Goal: Task Accomplishment & Management: Use online tool/utility

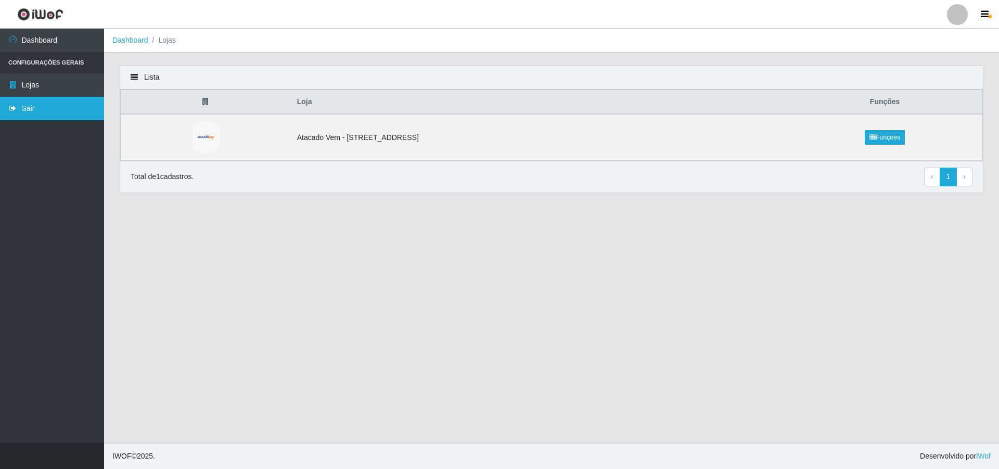
click at [32, 108] on link "Sair" at bounding box center [52, 108] width 104 height 23
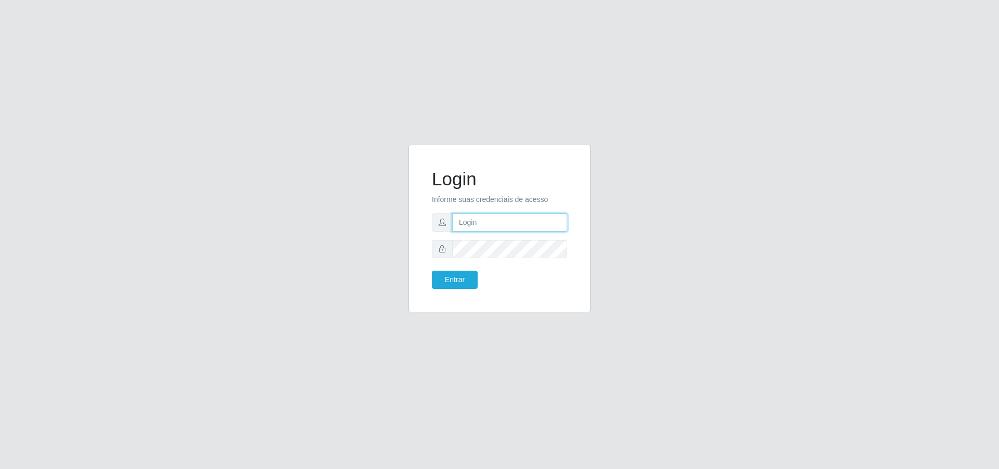
type input "[PERSON_NAME][EMAIL_ADDRESS][DOMAIN_NAME]"
click at [460, 281] on button "Entrar" at bounding box center [455, 279] width 46 height 18
click at [465, 285] on button "Entrar" at bounding box center [455, 279] width 46 height 18
click at [463, 279] on button "Entrar" at bounding box center [455, 279] width 46 height 18
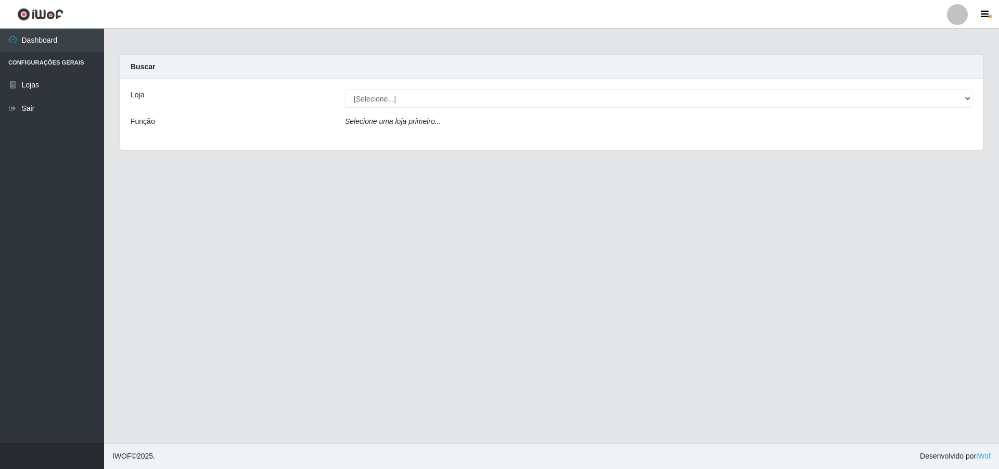
click at [455, 80] on div "Loja [Selecione...] Atacado Vem - Loja 47 Jardim Limoeiro Função Selecione uma …" at bounding box center [551, 114] width 862 height 71
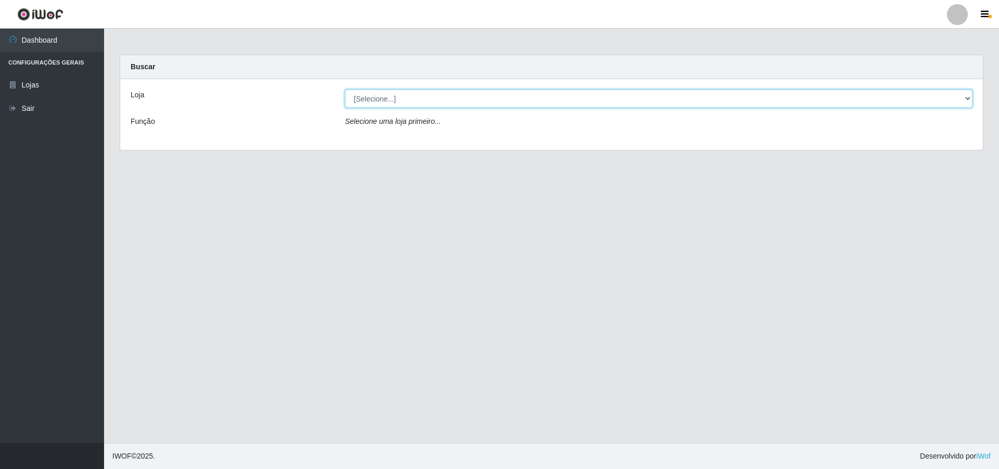
click at [451, 94] on select "[Selecione...] Atacado Vem - [STREET_ADDRESS]" at bounding box center [658, 98] width 627 height 18
select select "461"
click at [345, 89] on select "[Selecione...] Atacado Vem - [STREET_ADDRESS]" at bounding box center [658, 98] width 627 height 18
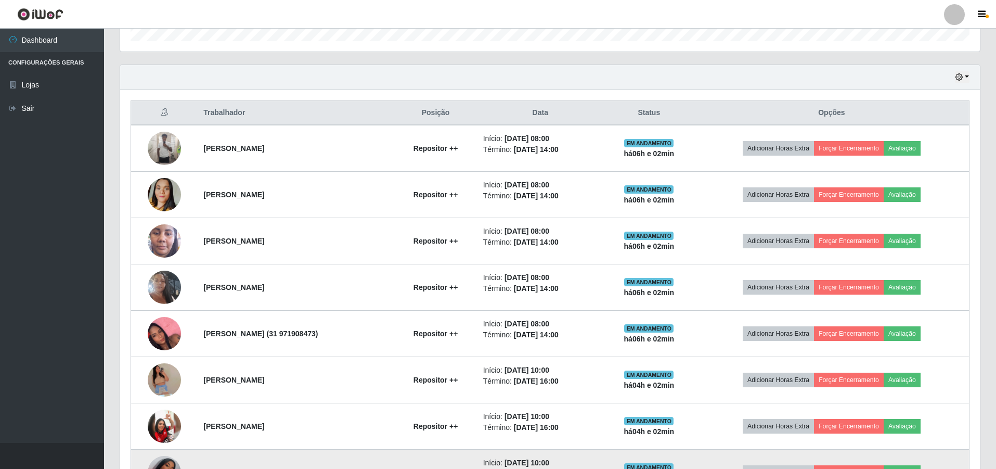
scroll to position [292, 0]
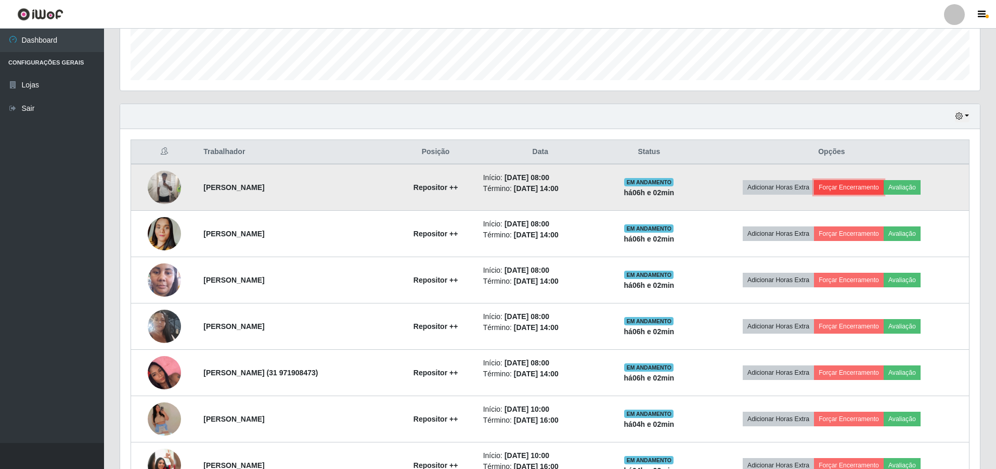
click at [872, 190] on button "Forçar Encerramento" at bounding box center [849, 187] width 70 height 15
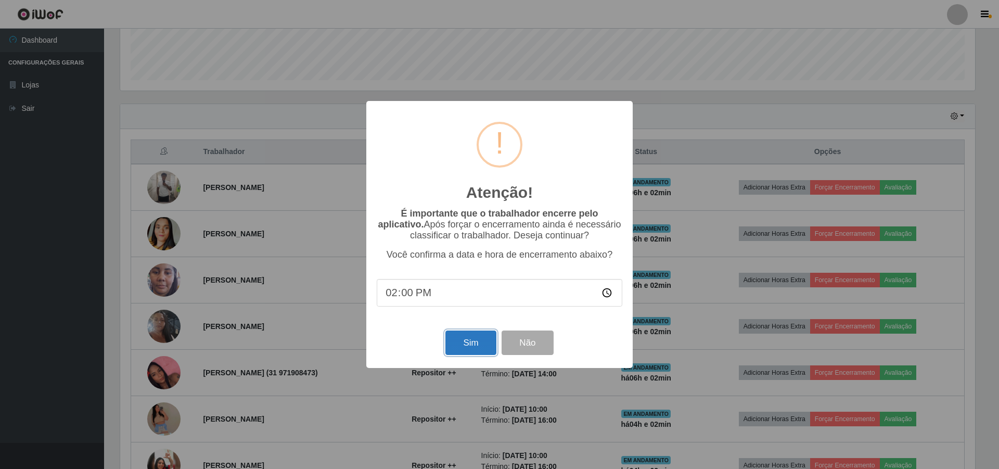
click at [475, 343] on button "Sim" at bounding box center [470, 342] width 50 height 24
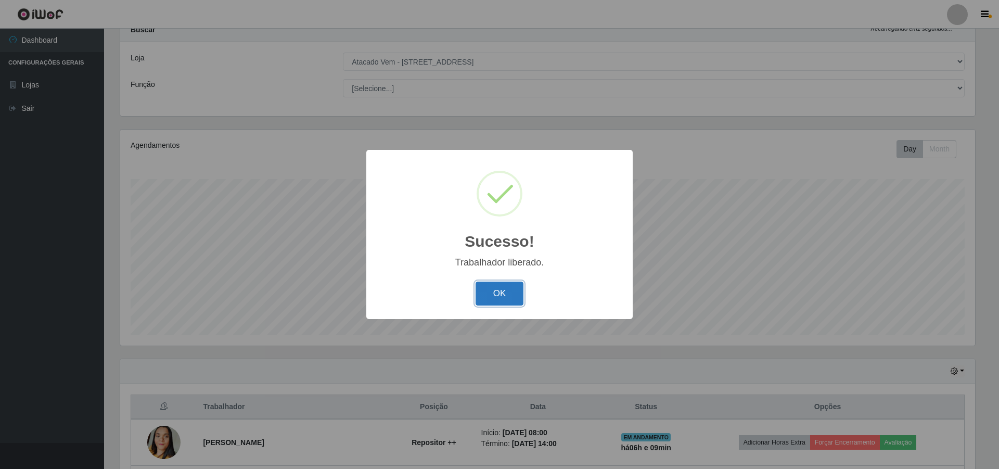
click at [498, 294] on button "OK" at bounding box center [499, 293] width 48 height 24
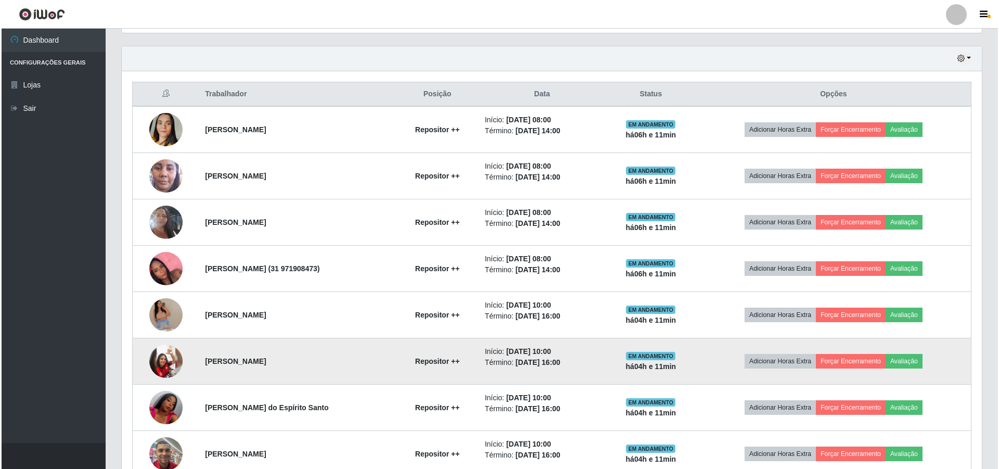
scroll to position [349, 0]
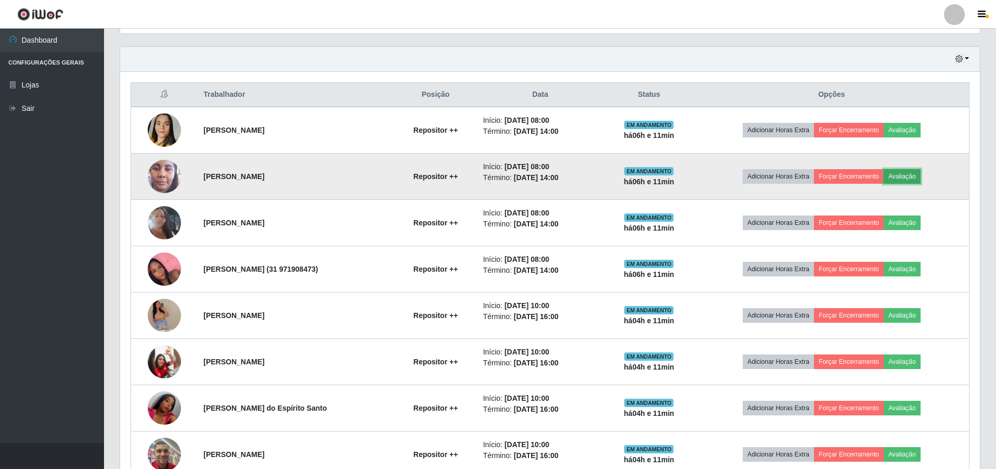
click at [909, 177] on button "Avaliação" at bounding box center [902, 176] width 37 height 15
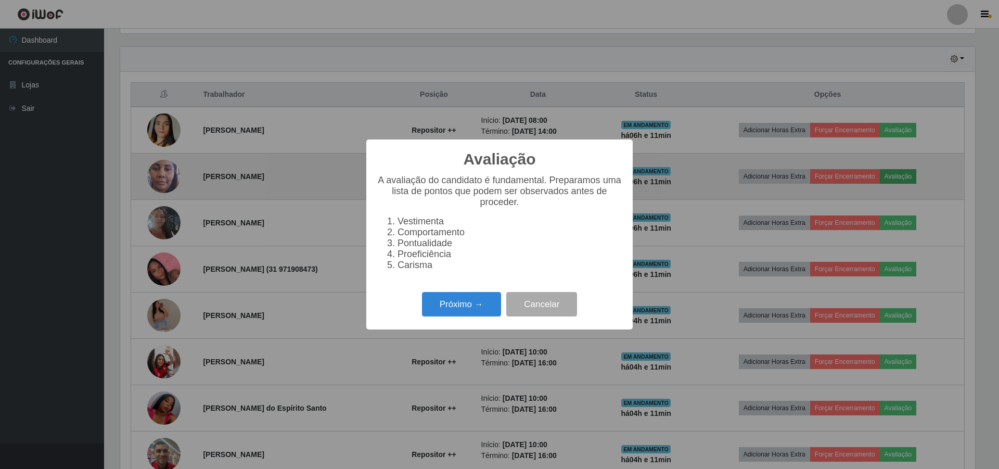
scroll to position [216, 855]
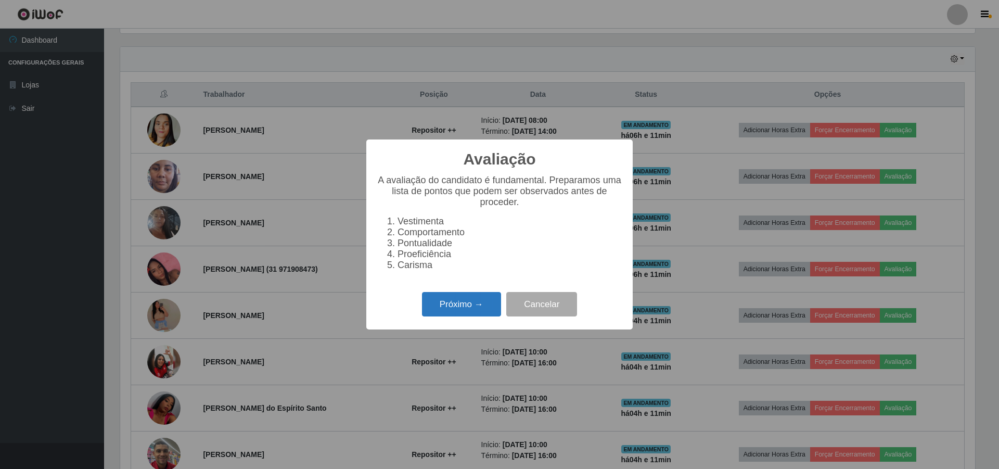
click at [443, 300] on button "Próximo →" at bounding box center [461, 304] width 79 height 24
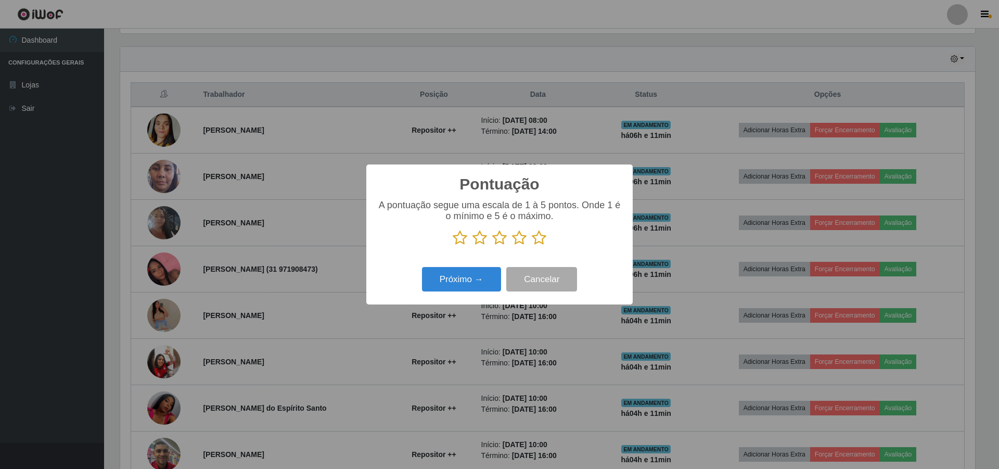
click at [537, 238] on icon at bounding box center [539, 238] width 15 height 16
click at [532, 245] on input "radio" at bounding box center [532, 245] width 0 height 0
click at [464, 275] on button "Próximo →" at bounding box center [461, 279] width 79 height 24
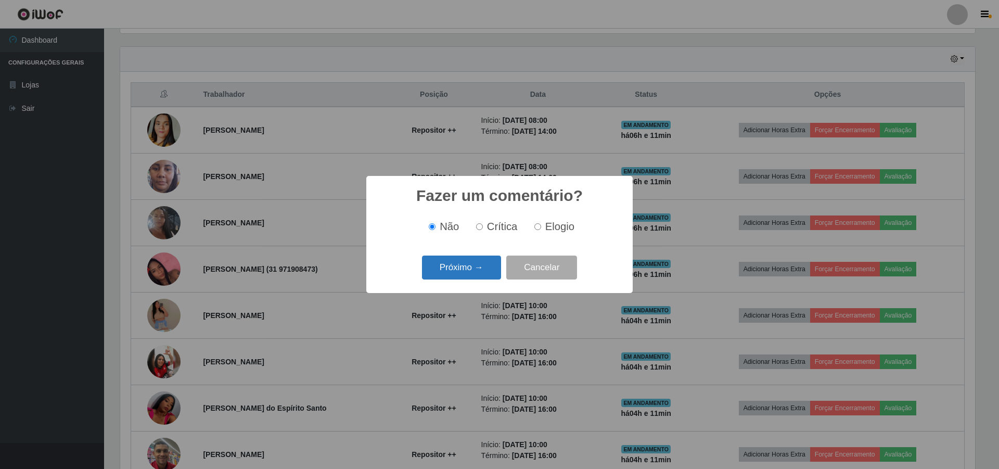
click at [446, 267] on button "Próximo →" at bounding box center [461, 267] width 79 height 24
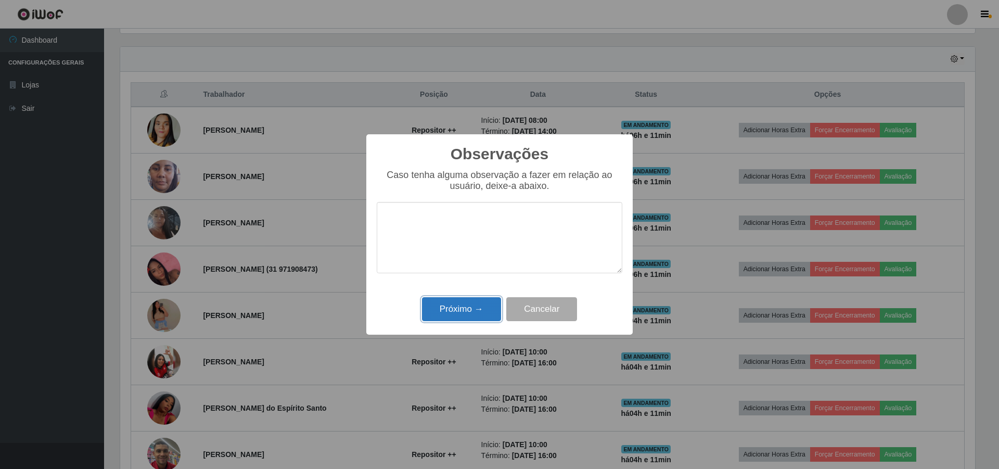
click at [467, 308] on button "Próximo →" at bounding box center [461, 309] width 79 height 24
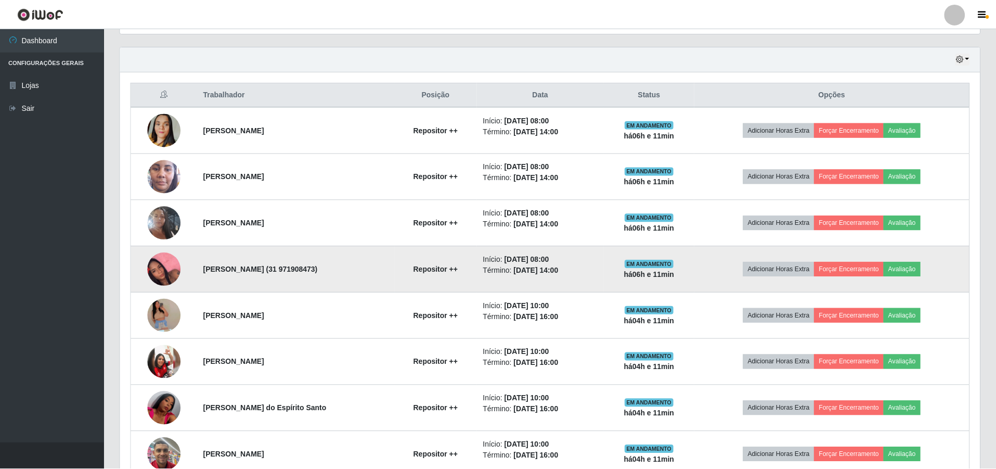
scroll to position [216, 860]
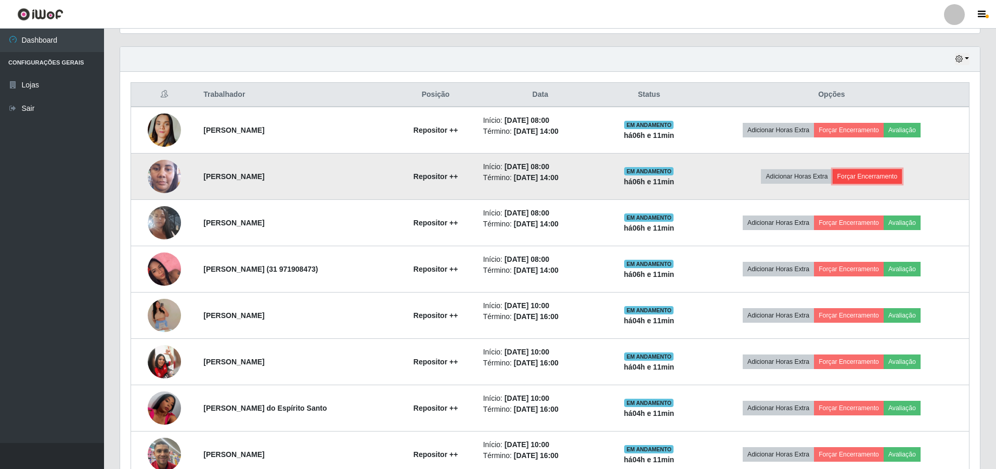
click at [850, 177] on button "Forçar Encerramento" at bounding box center [868, 176] width 70 height 15
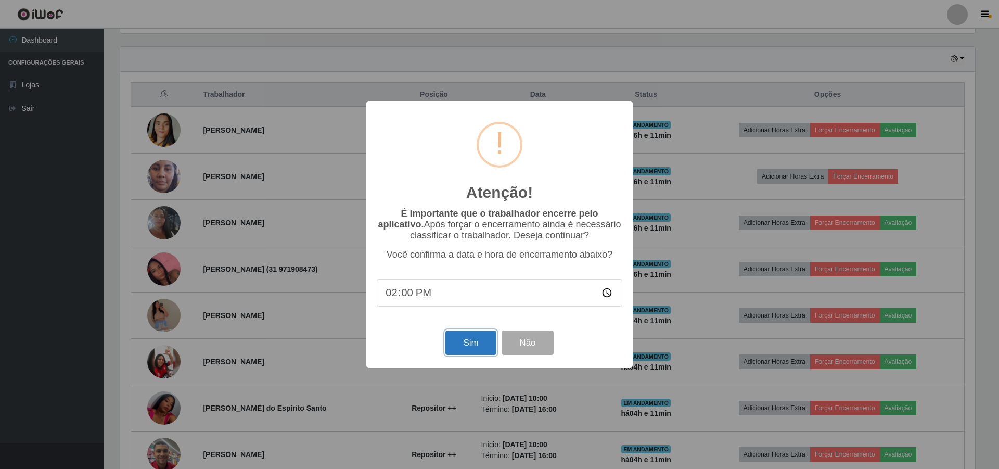
click at [474, 339] on button "Sim" at bounding box center [470, 342] width 50 height 24
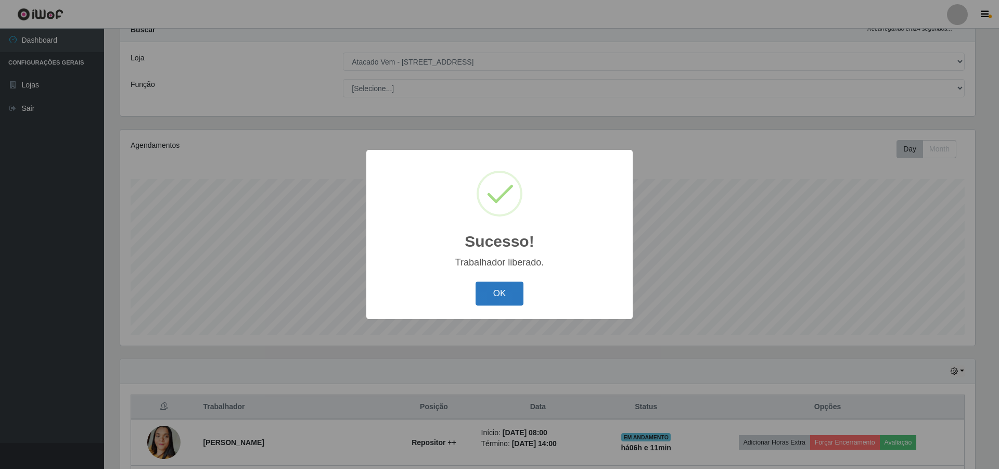
drag, startPoint x: 501, startPoint y: 288, endPoint x: 536, endPoint y: 259, distance: 45.4
click at [501, 286] on button "OK" at bounding box center [499, 293] width 48 height 24
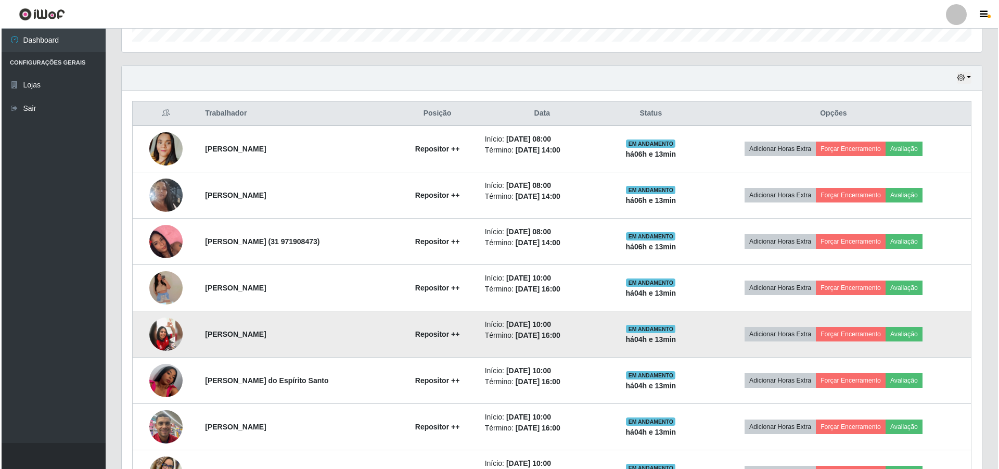
scroll to position [349, 0]
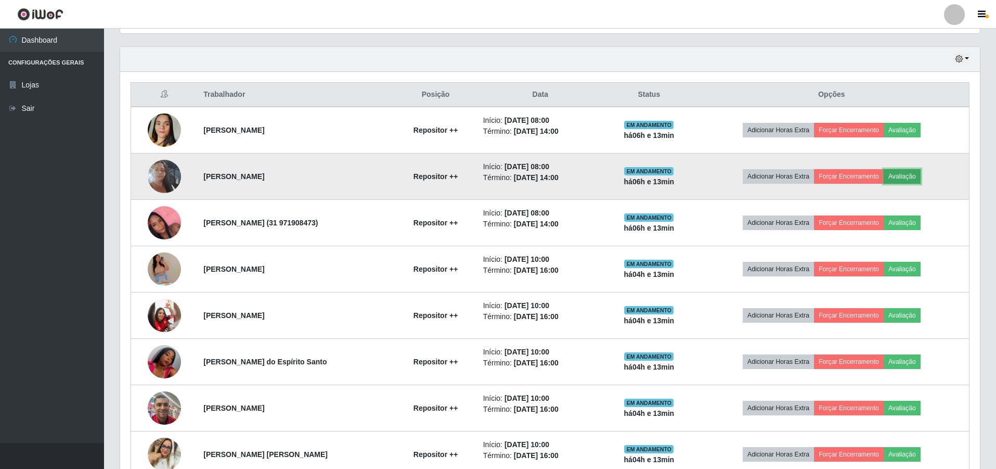
click at [914, 176] on button "Avaliação" at bounding box center [902, 176] width 37 height 15
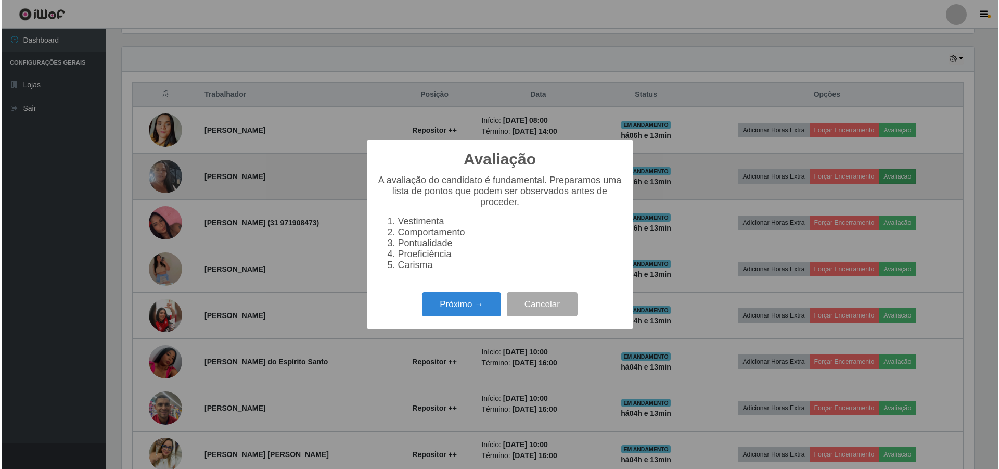
scroll to position [216, 855]
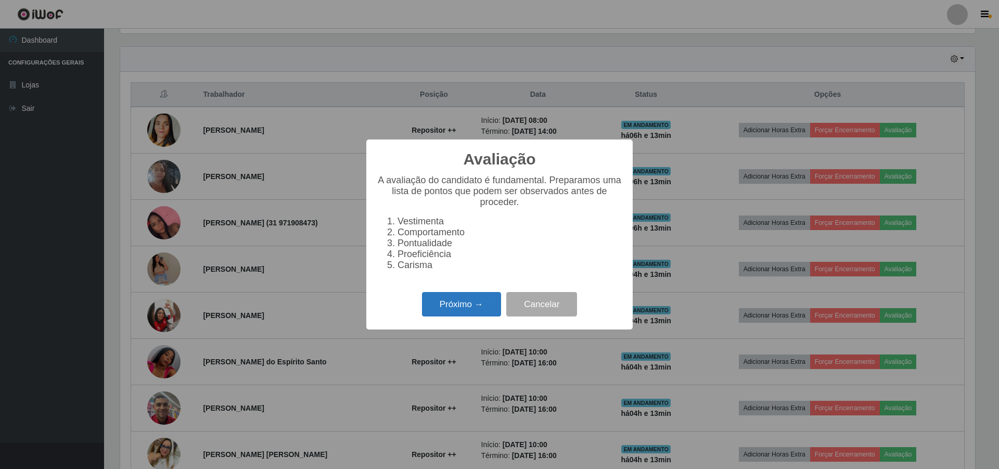
click at [453, 309] on button "Próximo →" at bounding box center [461, 304] width 79 height 24
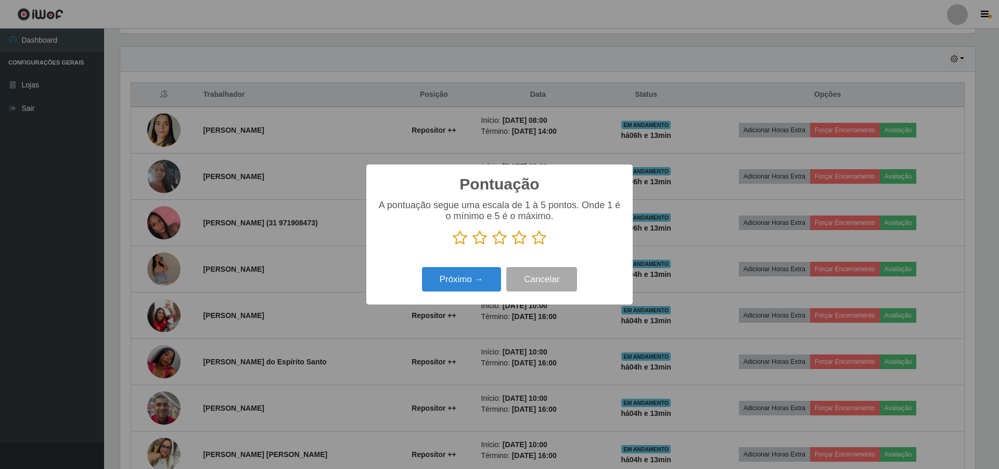
scroll to position [519878, 519240]
click at [539, 237] on icon at bounding box center [539, 238] width 15 height 16
click at [532, 245] on input "radio" at bounding box center [532, 245] width 0 height 0
click at [475, 273] on button "Próximo →" at bounding box center [461, 279] width 79 height 24
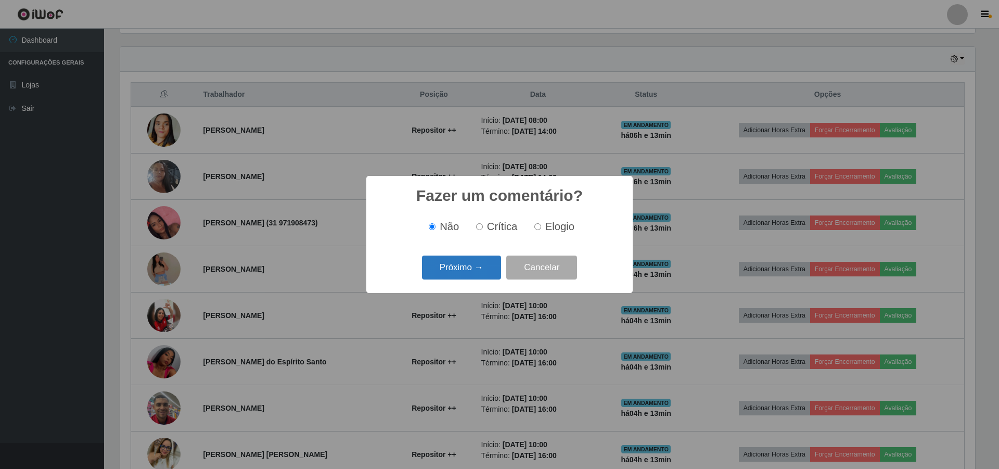
click at [468, 271] on button "Próximo →" at bounding box center [461, 267] width 79 height 24
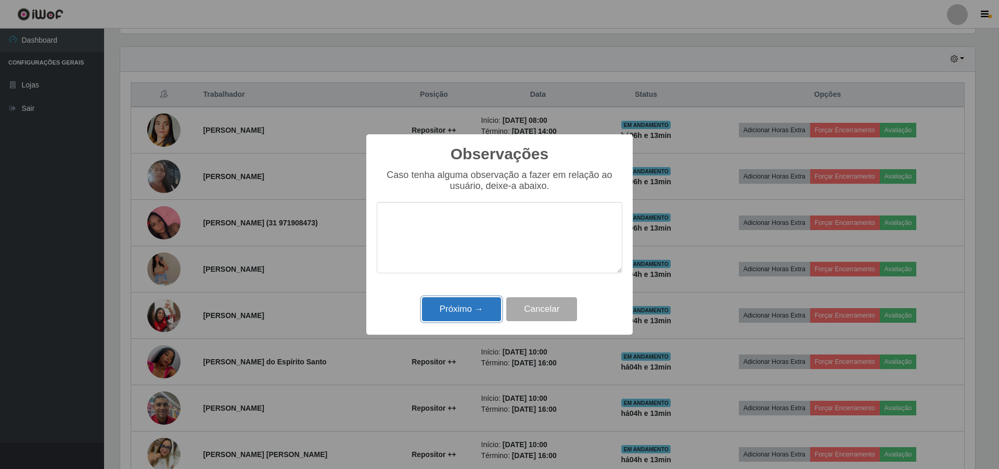
click at [449, 308] on button "Próximo →" at bounding box center [461, 309] width 79 height 24
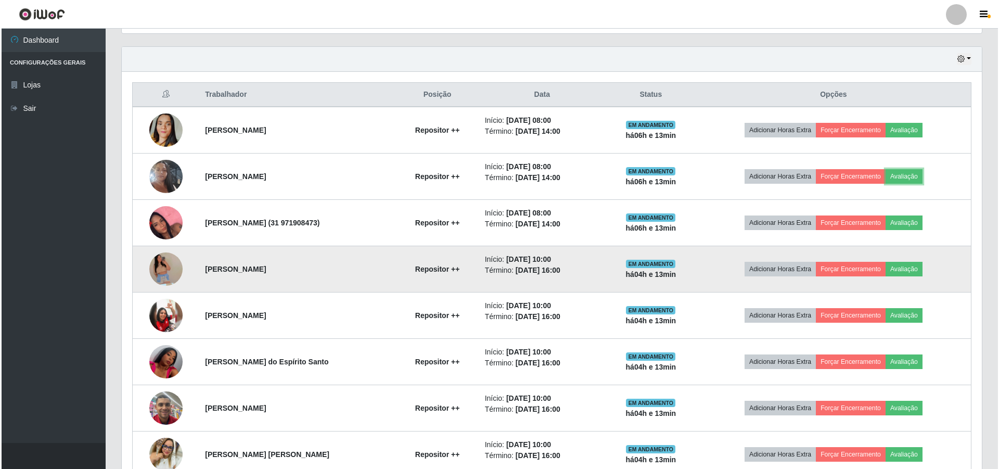
scroll to position [216, 860]
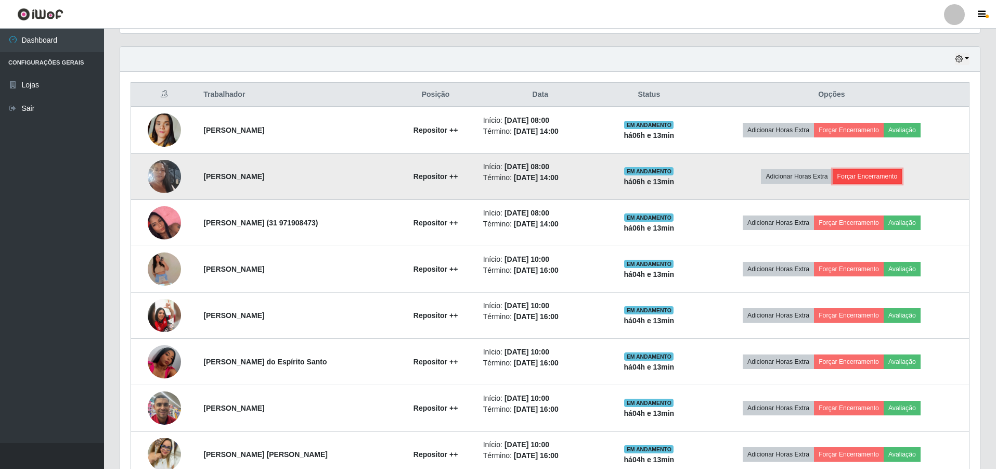
click at [871, 173] on button "Forçar Encerramento" at bounding box center [868, 176] width 70 height 15
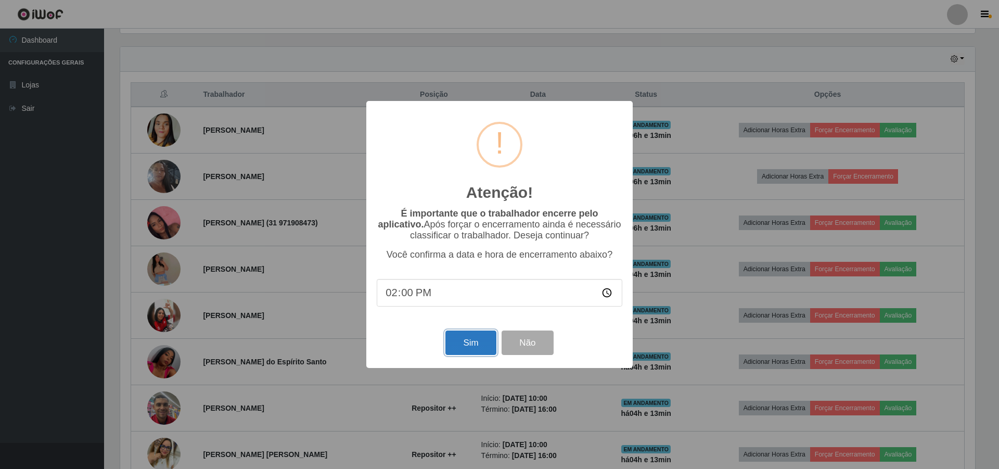
click at [475, 347] on button "Sim" at bounding box center [470, 342] width 50 height 24
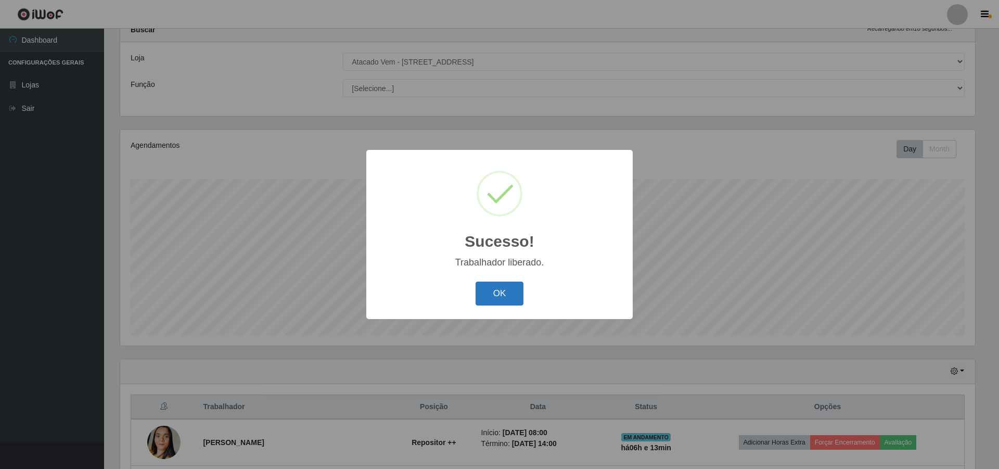
click at [490, 299] on button "OK" at bounding box center [499, 293] width 48 height 24
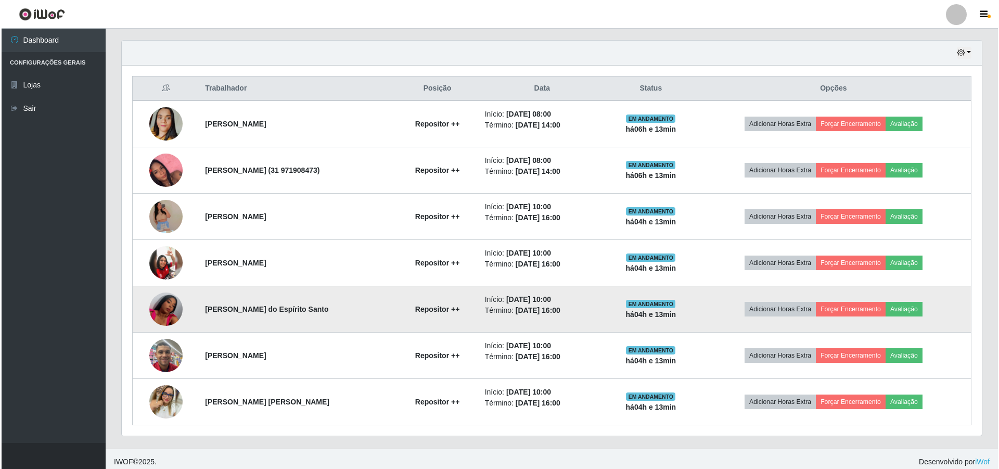
scroll to position [361, 0]
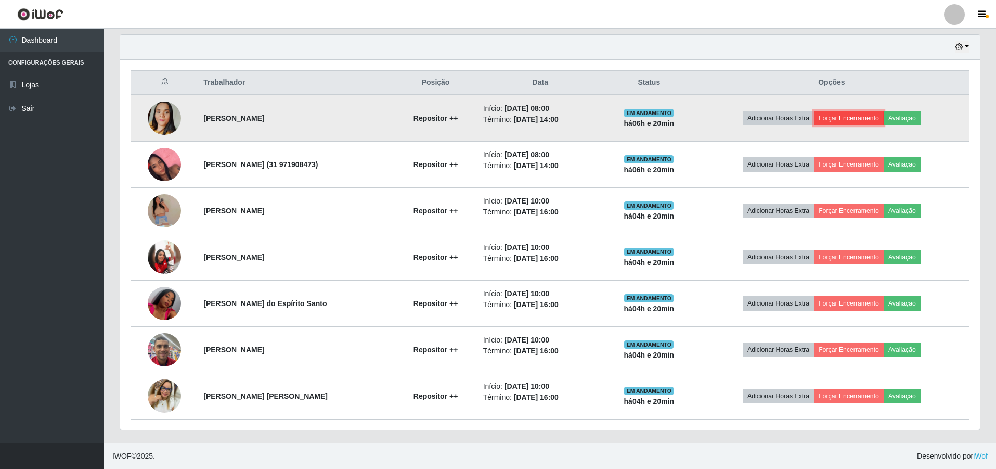
click at [839, 113] on button "Forçar Encerramento" at bounding box center [849, 118] width 70 height 15
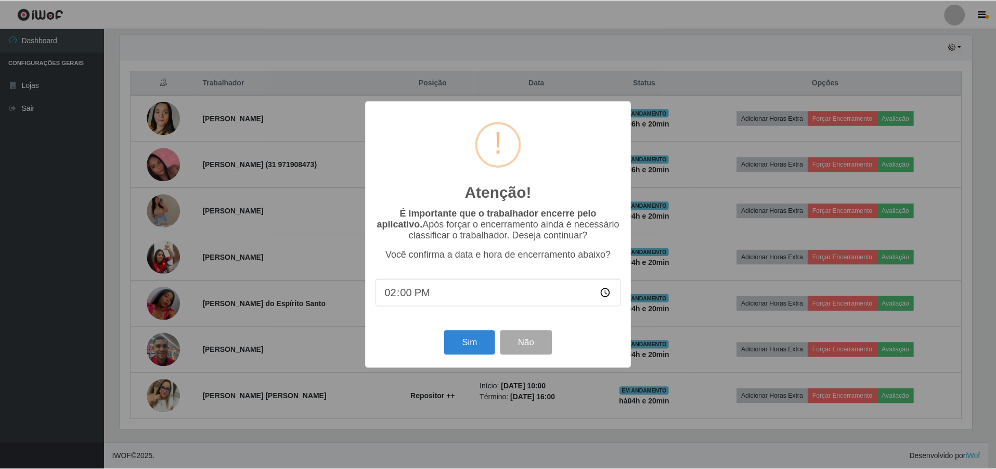
scroll to position [216, 855]
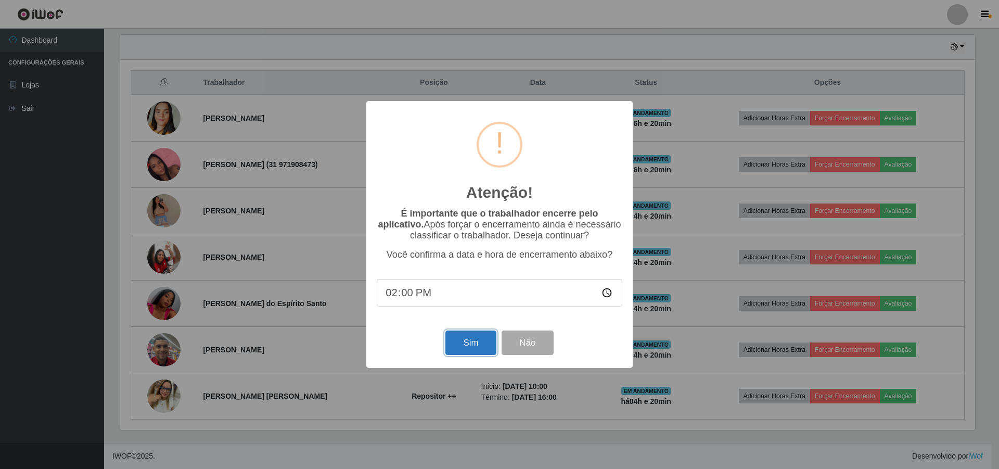
click at [473, 342] on button "Sim" at bounding box center [470, 342] width 50 height 24
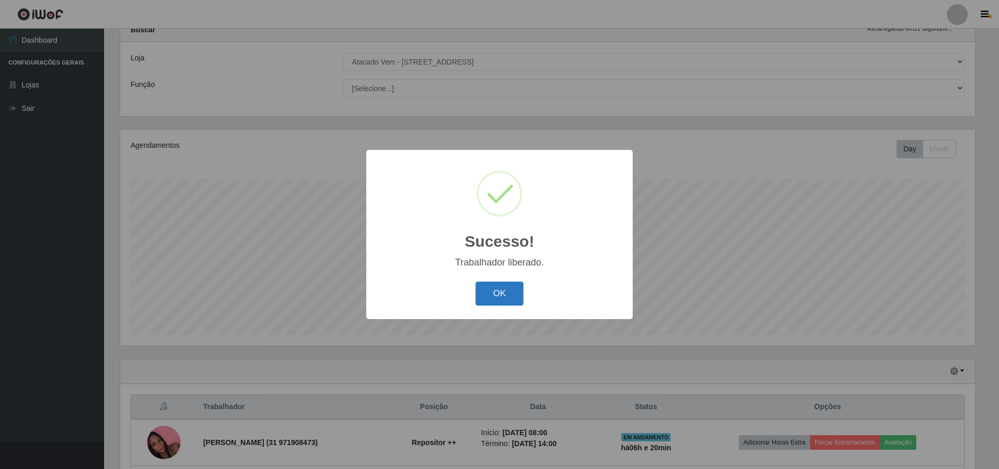
click at [501, 305] on button "OK" at bounding box center [499, 293] width 48 height 24
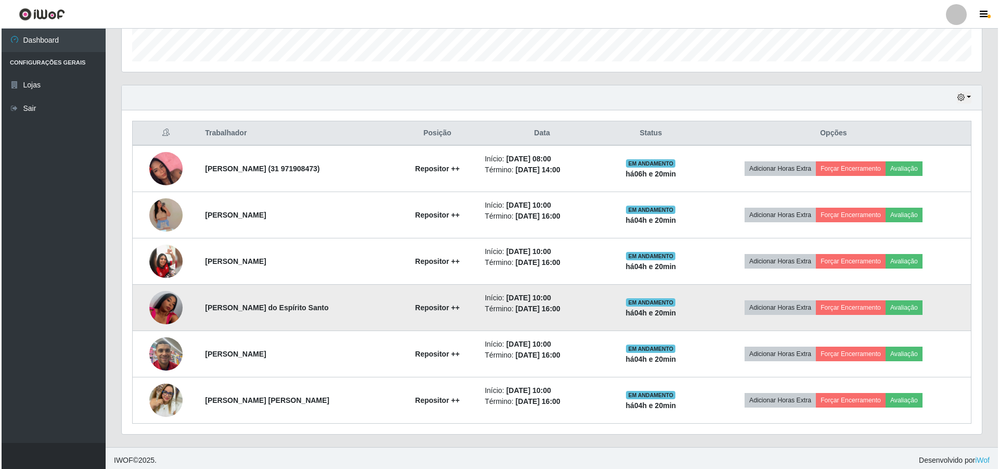
scroll to position [315, 0]
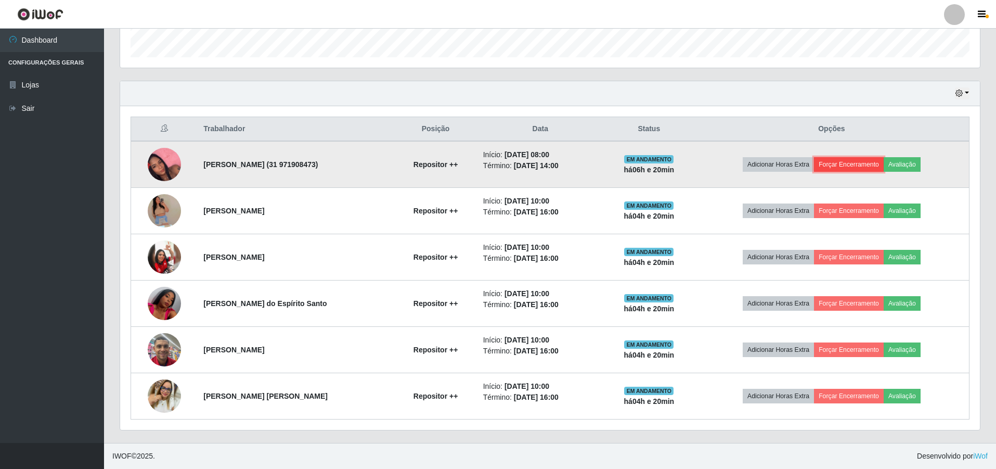
click at [858, 160] on button "Forçar Encerramento" at bounding box center [849, 164] width 70 height 15
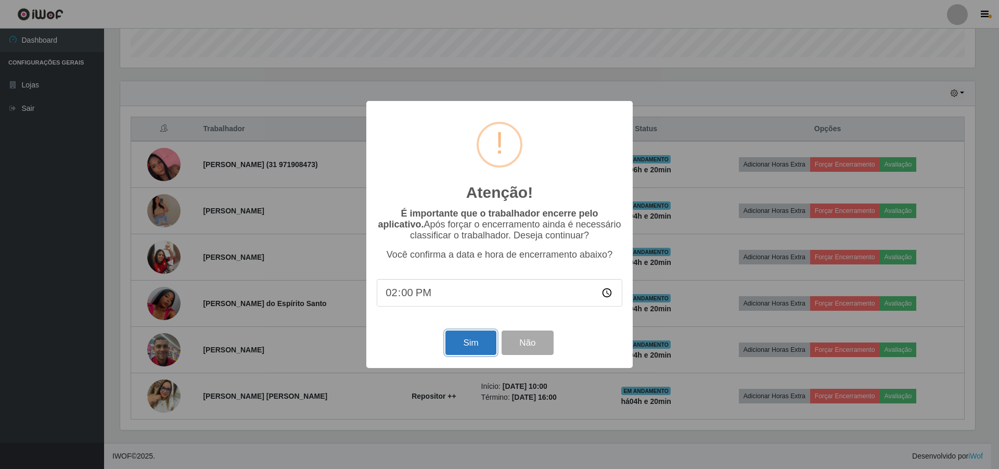
click at [467, 348] on button "Sim" at bounding box center [470, 342] width 50 height 24
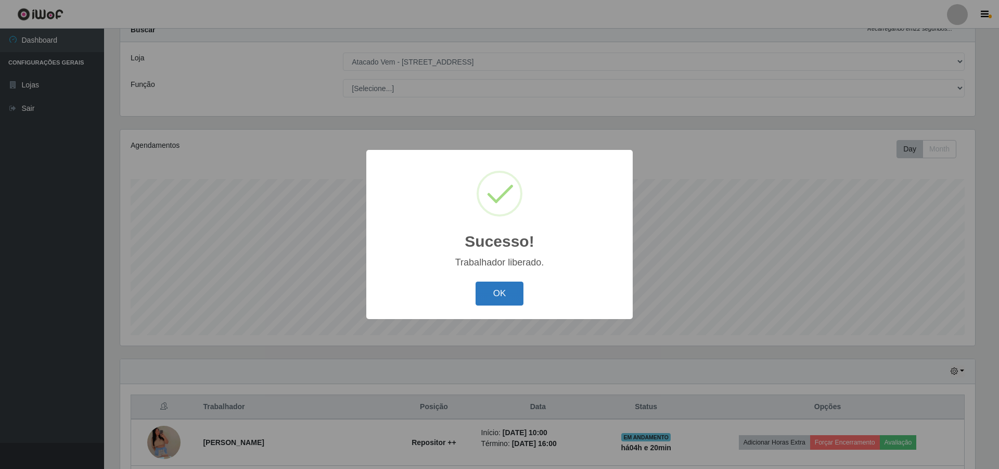
click at [496, 292] on button "OK" at bounding box center [499, 293] width 48 height 24
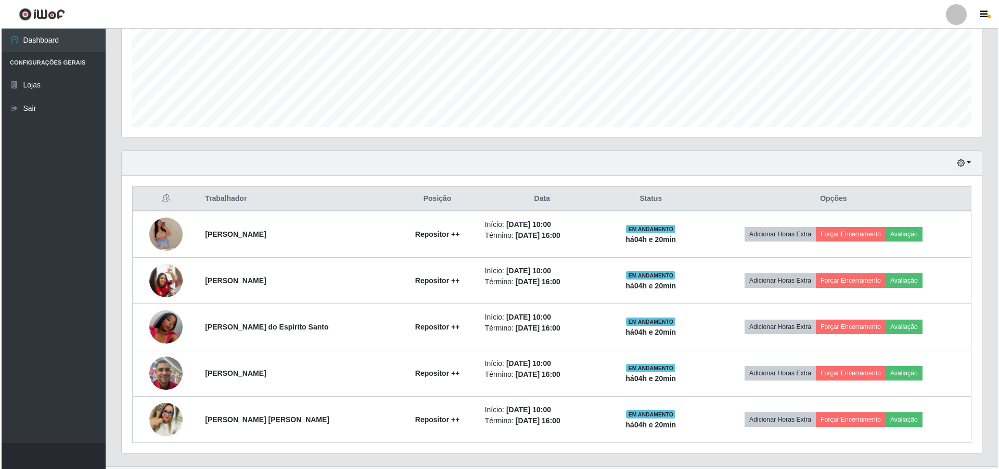
scroll to position [268, 0]
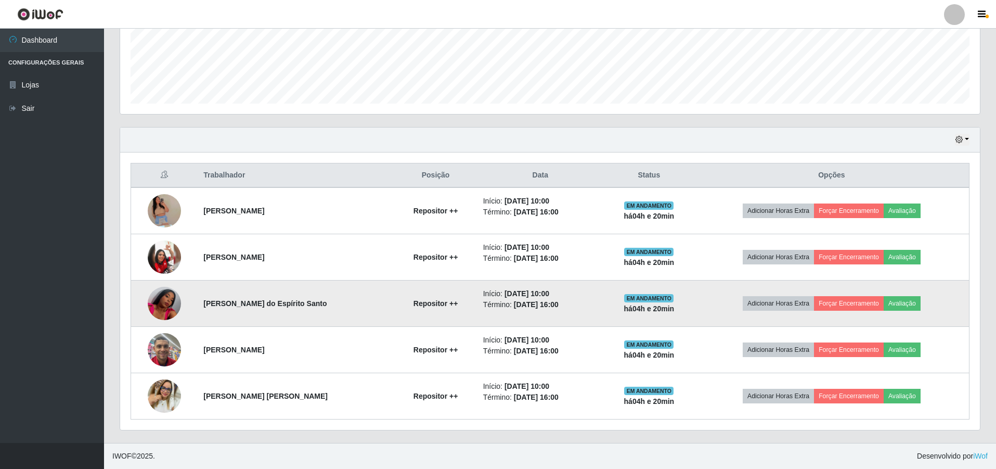
click at [168, 305] on img at bounding box center [164, 303] width 33 height 59
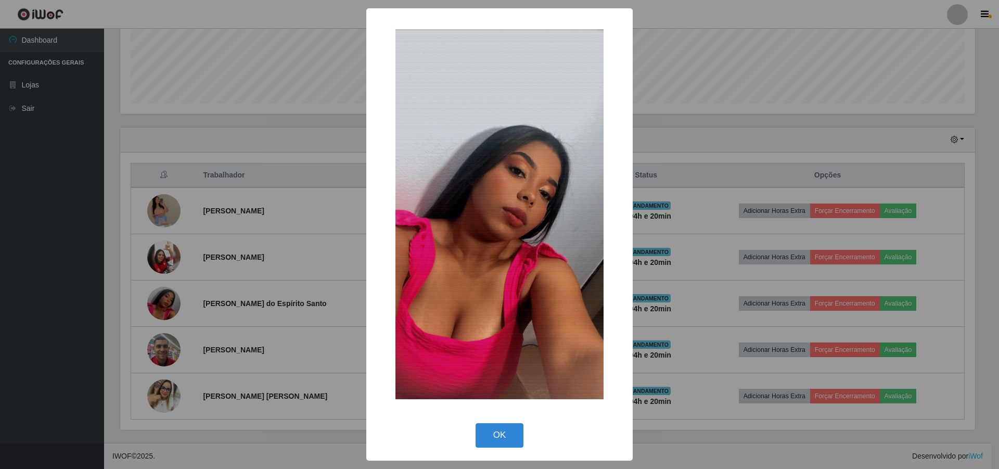
click at [245, 273] on div "× OK Cancel" at bounding box center [499, 234] width 999 height 469
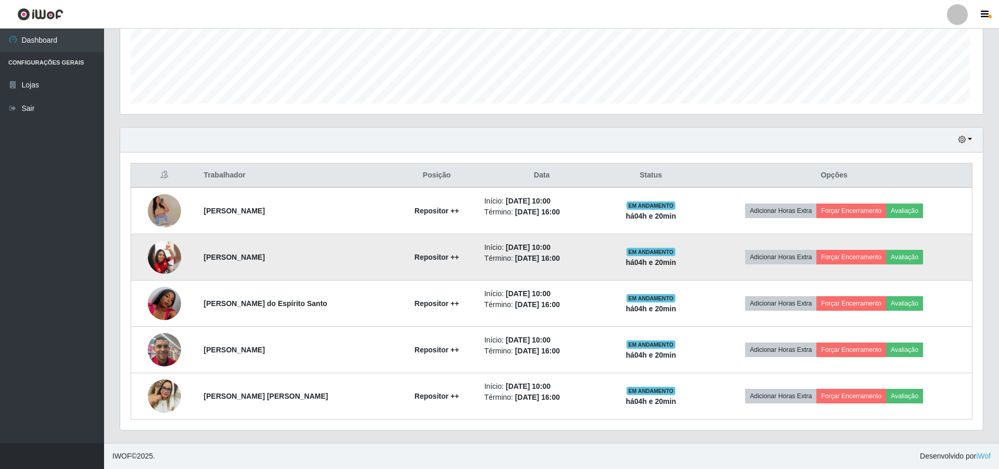
scroll to position [216, 860]
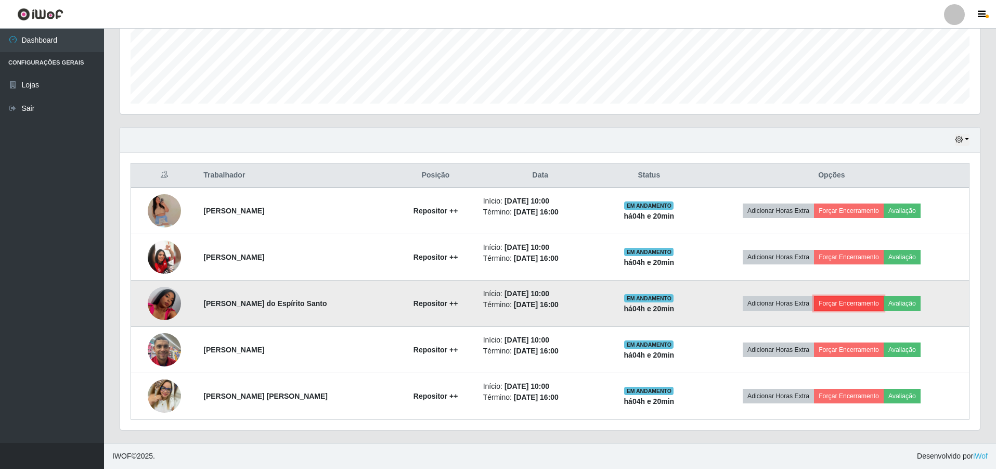
click at [854, 300] on button "Forçar Encerramento" at bounding box center [849, 303] width 70 height 15
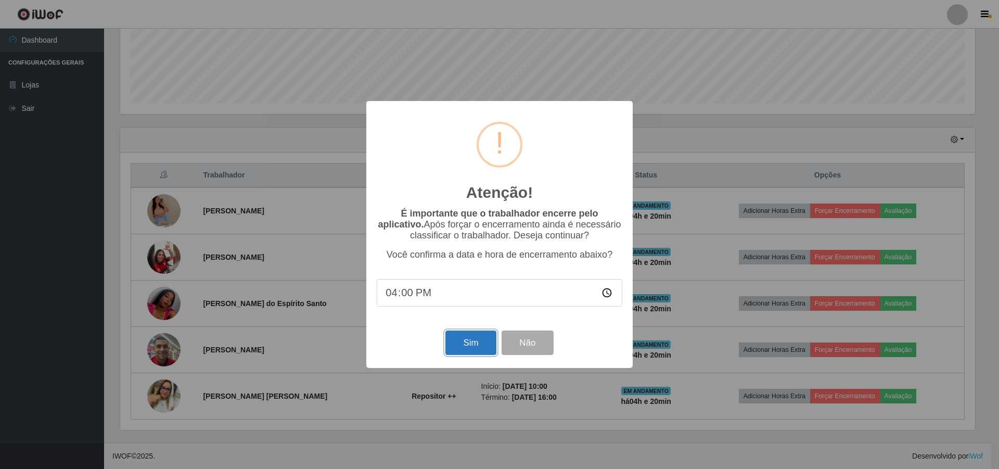
click at [466, 342] on button "Sim" at bounding box center [470, 342] width 50 height 24
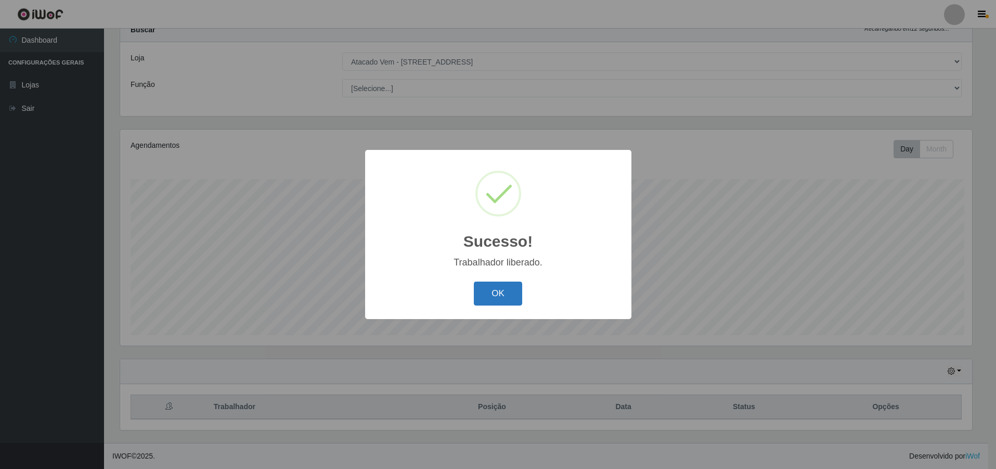
scroll to position [0, 0]
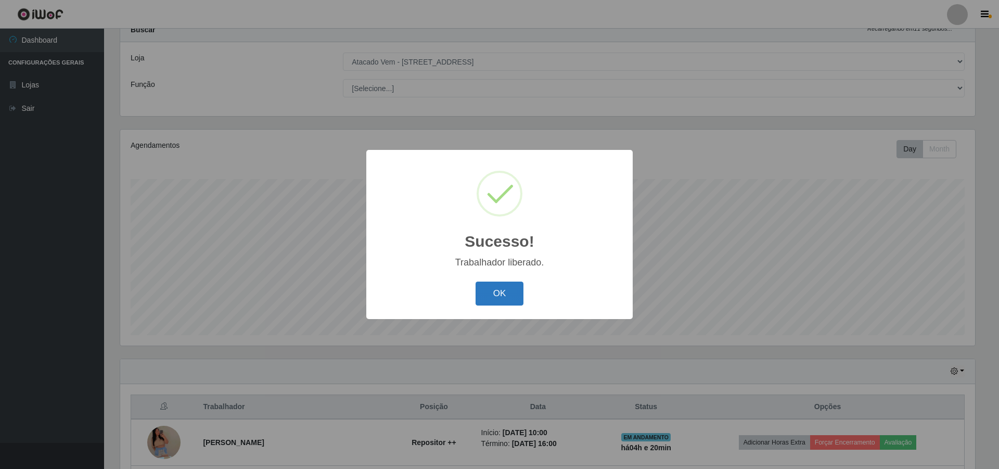
click at [506, 299] on button "OK" at bounding box center [499, 293] width 48 height 24
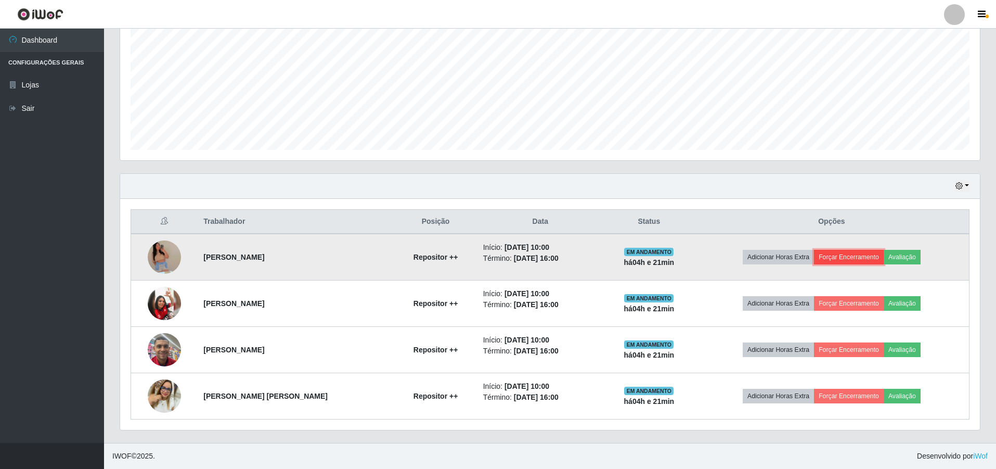
click at [846, 256] on button "Forçar Encerramento" at bounding box center [849, 257] width 70 height 15
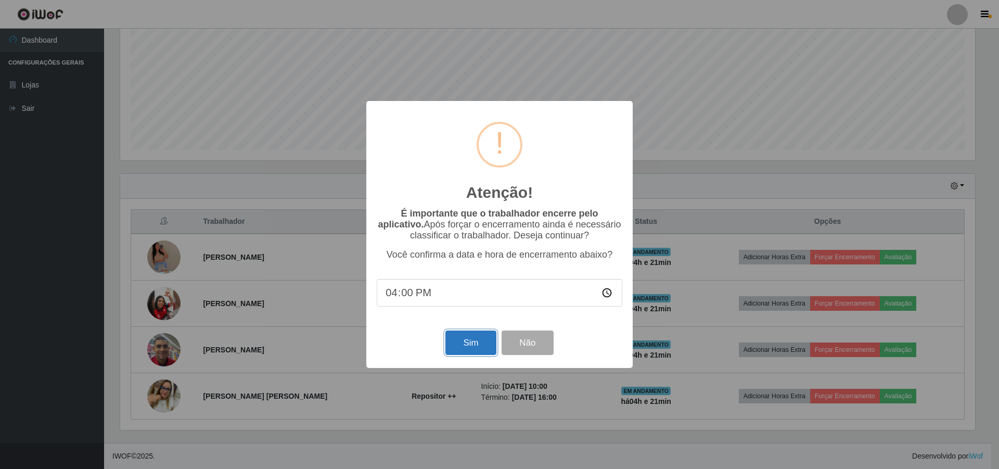
click at [486, 342] on button "Sim" at bounding box center [470, 342] width 50 height 24
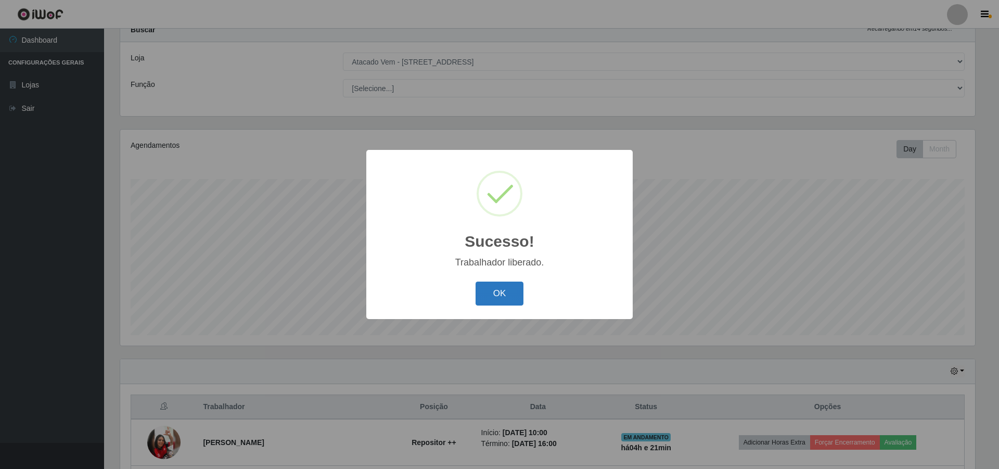
click at [495, 289] on button "OK" at bounding box center [499, 293] width 48 height 24
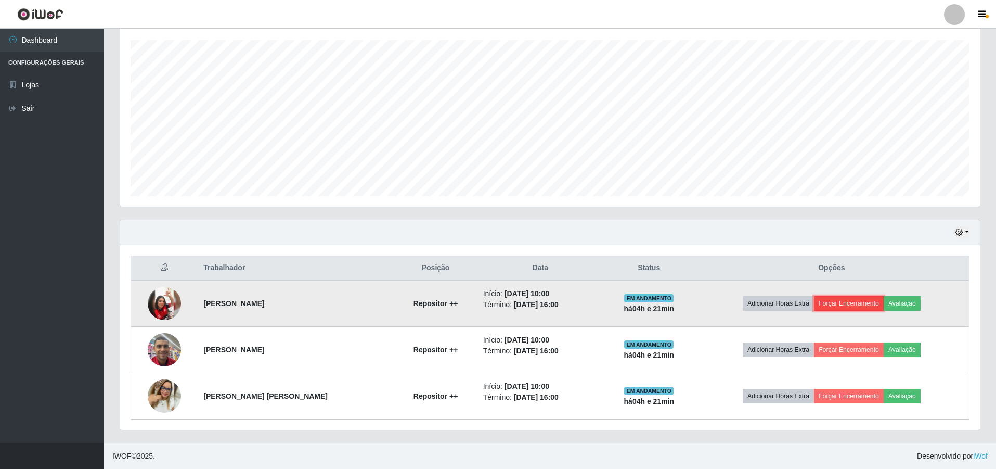
click at [836, 302] on button "Forçar Encerramento" at bounding box center [849, 303] width 70 height 15
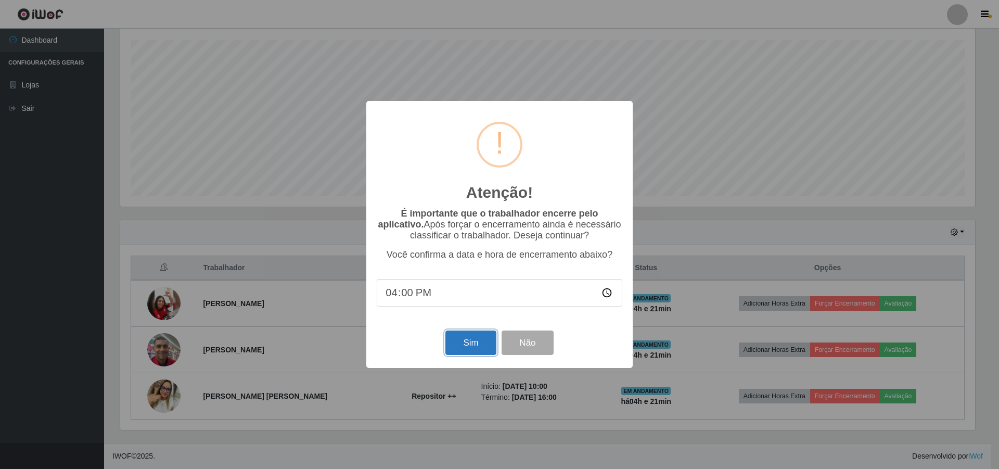
click at [473, 339] on button "Sim" at bounding box center [470, 342] width 50 height 24
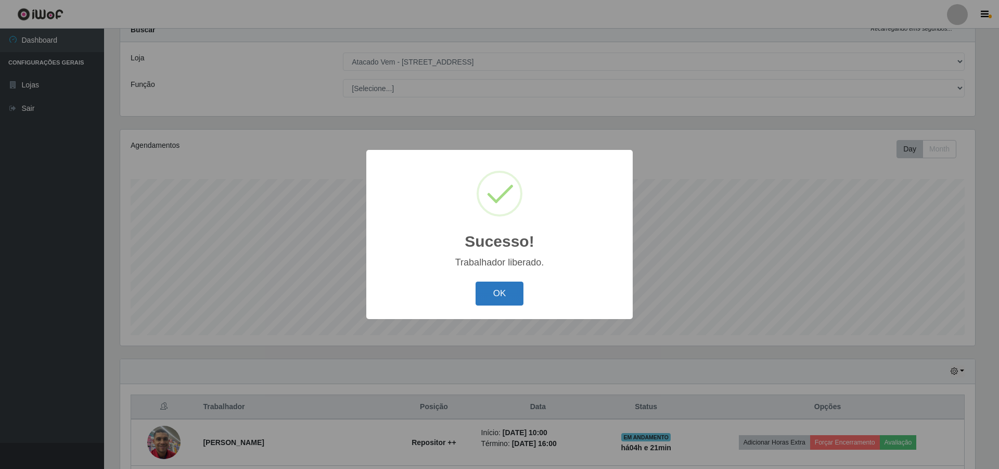
click at [509, 300] on button "OK" at bounding box center [499, 293] width 48 height 24
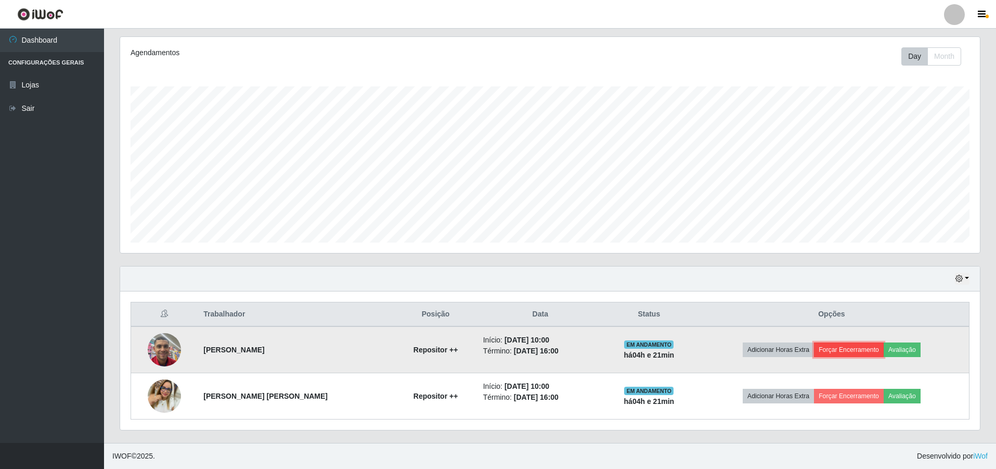
click at [868, 347] on button "Forçar Encerramento" at bounding box center [849, 349] width 70 height 15
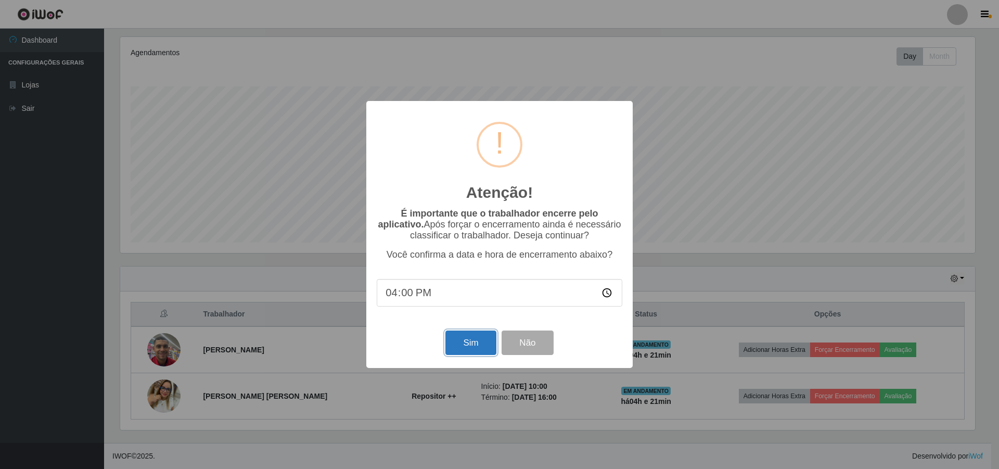
click at [492, 342] on button "Sim" at bounding box center [470, 342] width 50 height 24
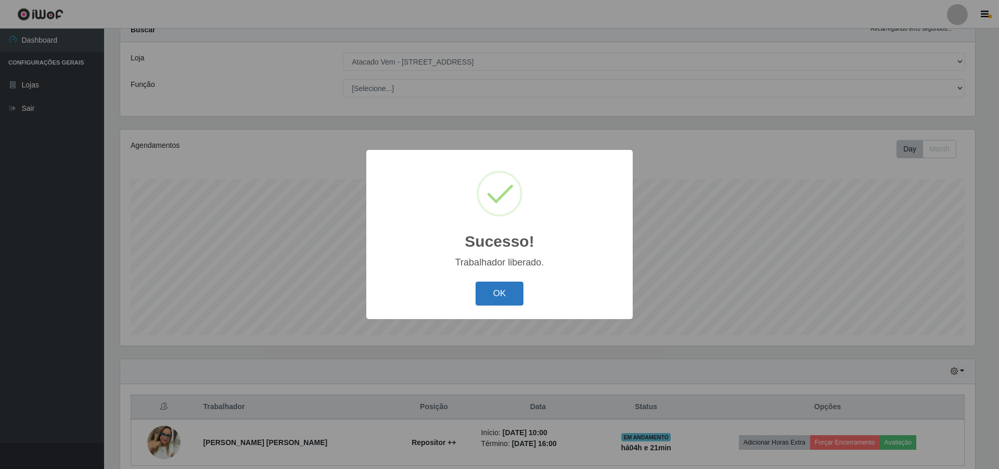
drag, startPoint x: 462, startPoint y: 287, endPoint x: 494, endPoint y: 286, distance: 31.2
click at [465, 286] on div "OK Cancel" at bounding box center [499, 293] width 245 height 30
click at [526, 291] on div "OK Cancel" at bounding box center [499, 293] width 245 height 30
click at [501, 295] on button "OK" at bounding box center [499, 293] width 48 height 24
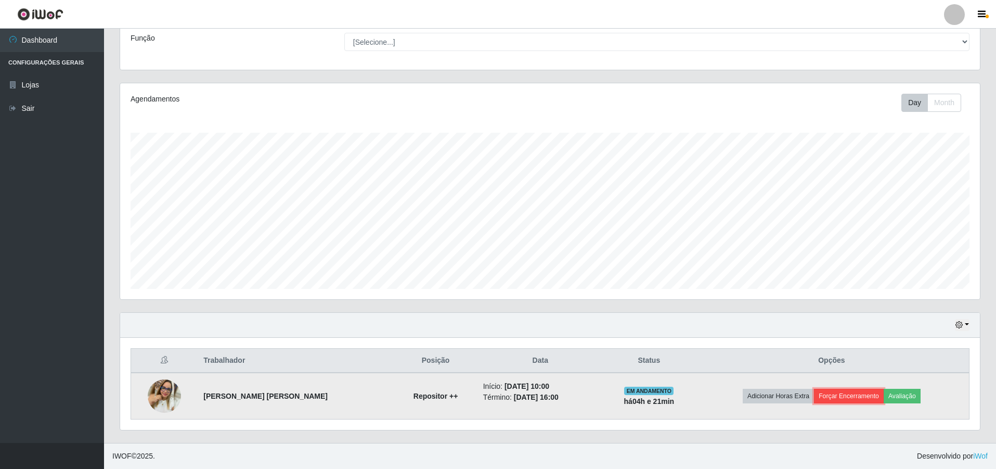
click at [848, 396] on button "Forçar Encerramento" at bounding box center [849, 396] width 70 height 15
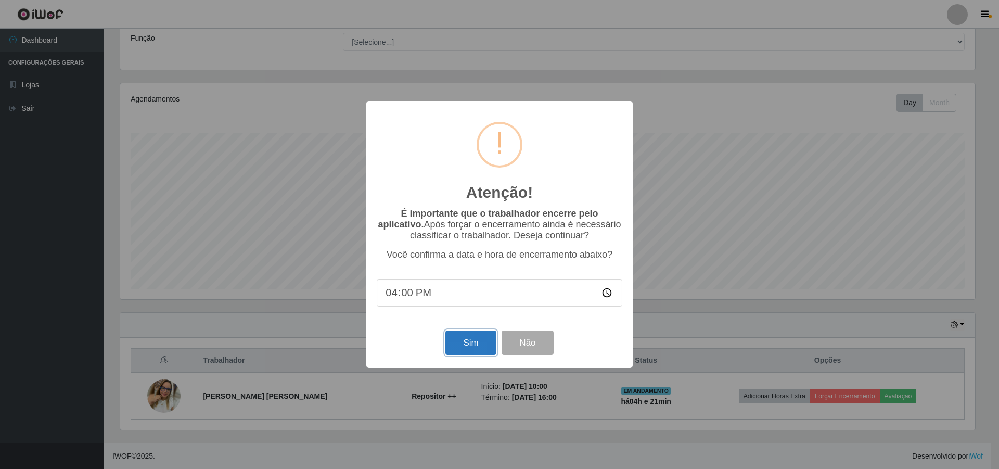
click at [469, 350] on button "Sim" at bounding box center [470, 342] width 50 height 24
